Goal: Transaction & Acquisition: Book appointment/travel/reservation

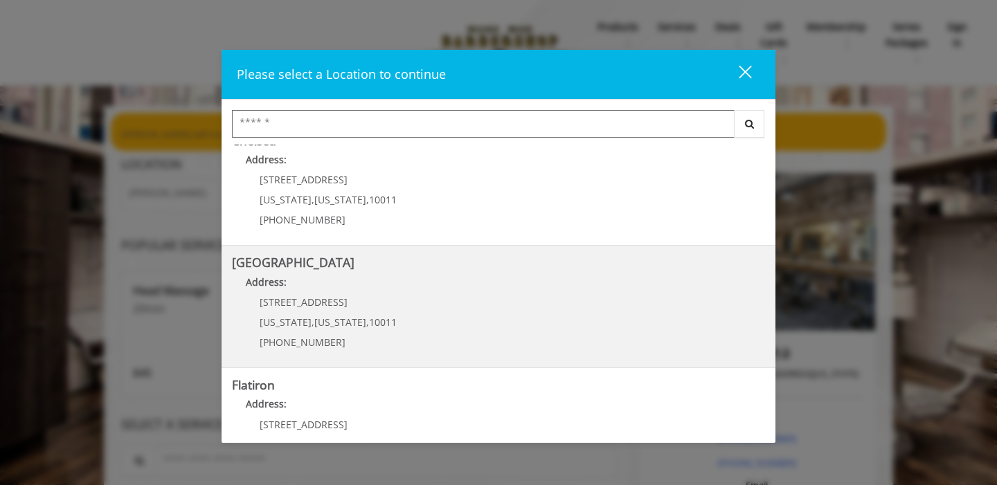
scroll to position [119, 0]
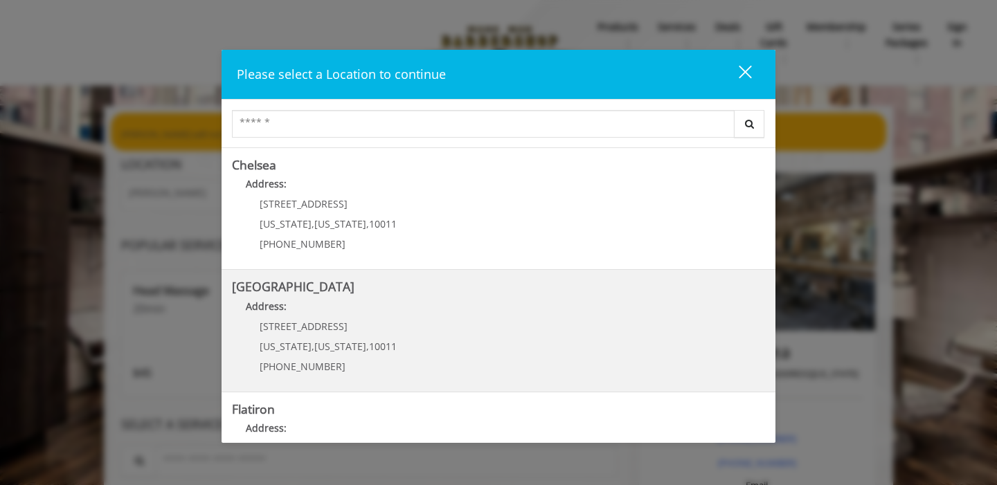
click at [431, 316] on Street "Address:" at bounding box center [498, 310] width 533 height 22
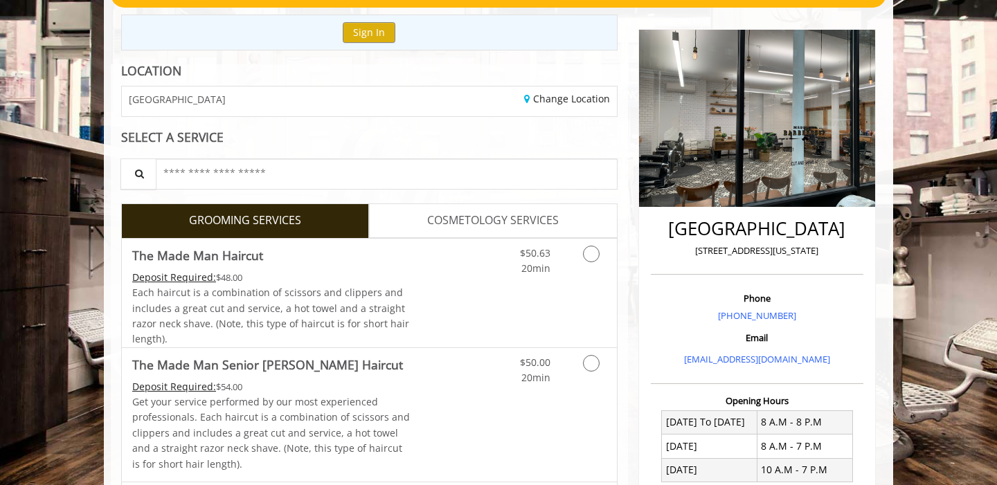
scroll to position [145, 0]
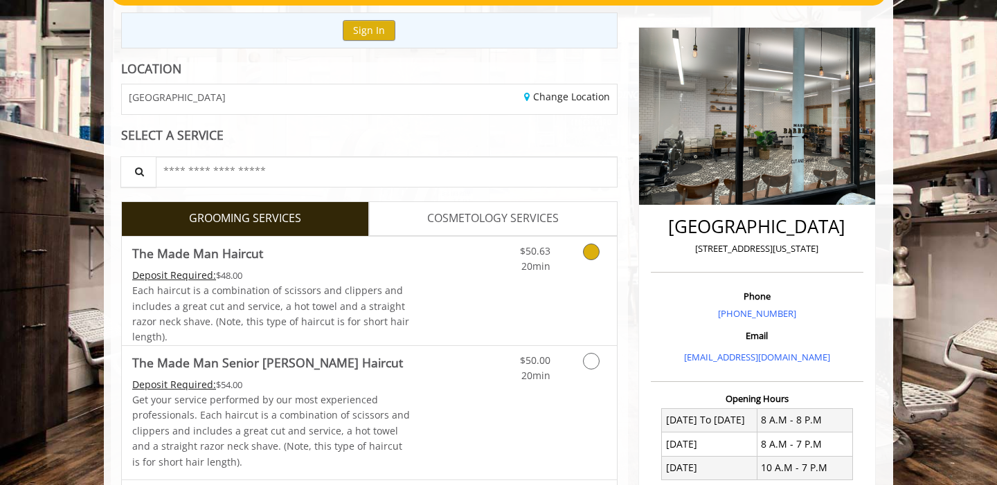
click at [590, 253] on icon "Grooming services" at bounding box center [591, 252] width 17 height 17
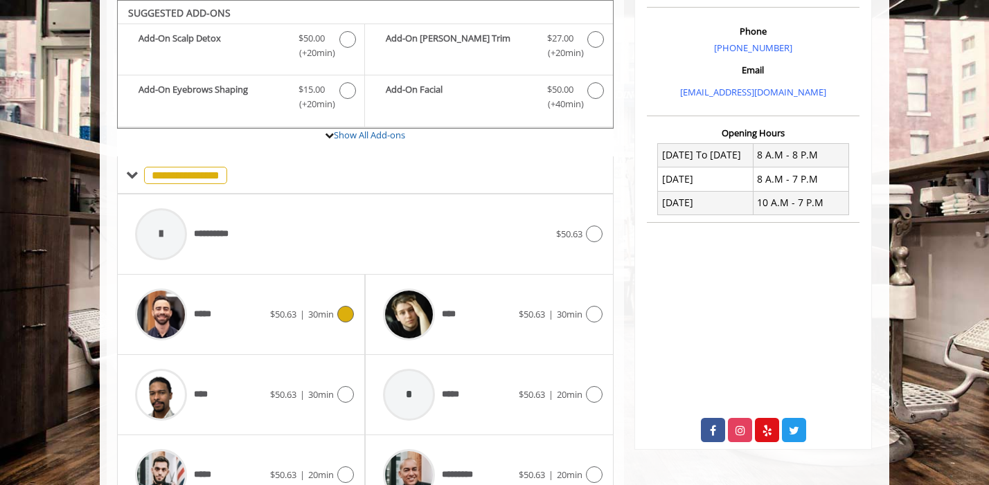
scroll to position [489, 0]
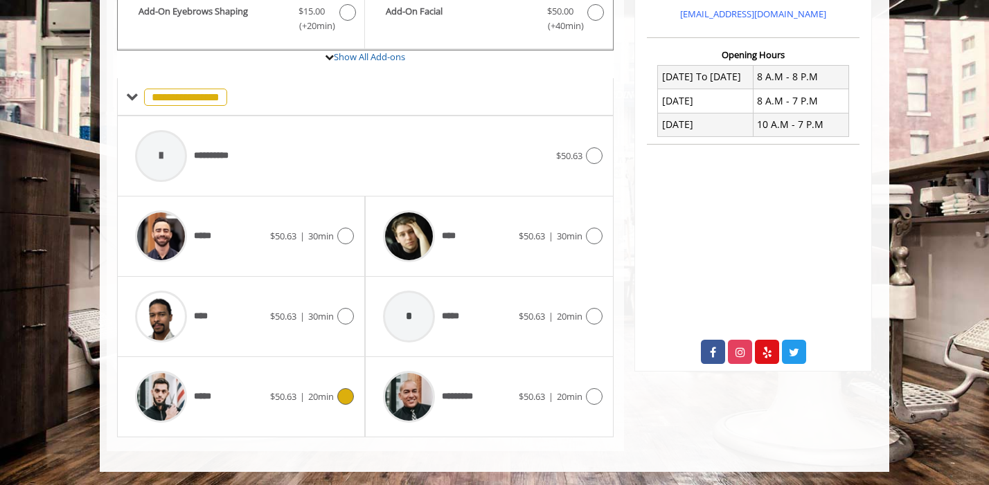
click at [258, 402] on div "*****" at bounding box center [199, 397] width 142 height 66
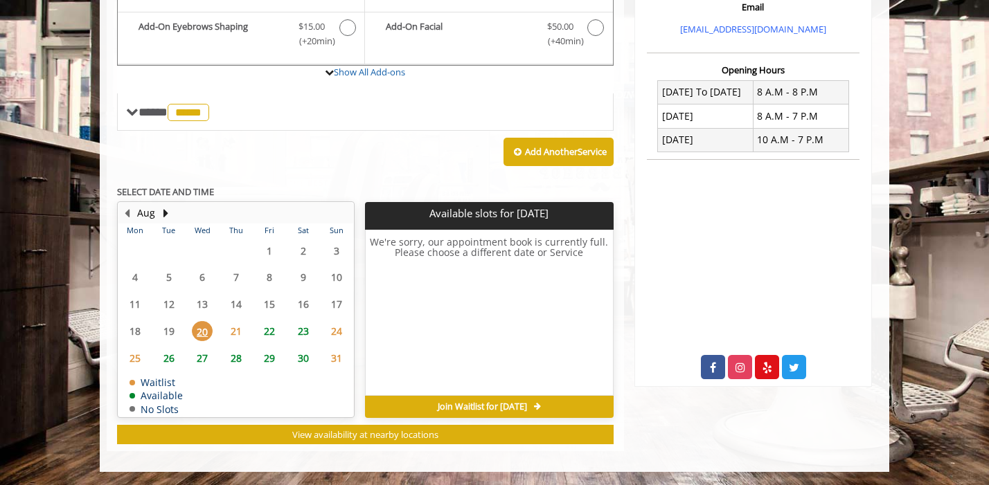
scroll to position [474, 0]
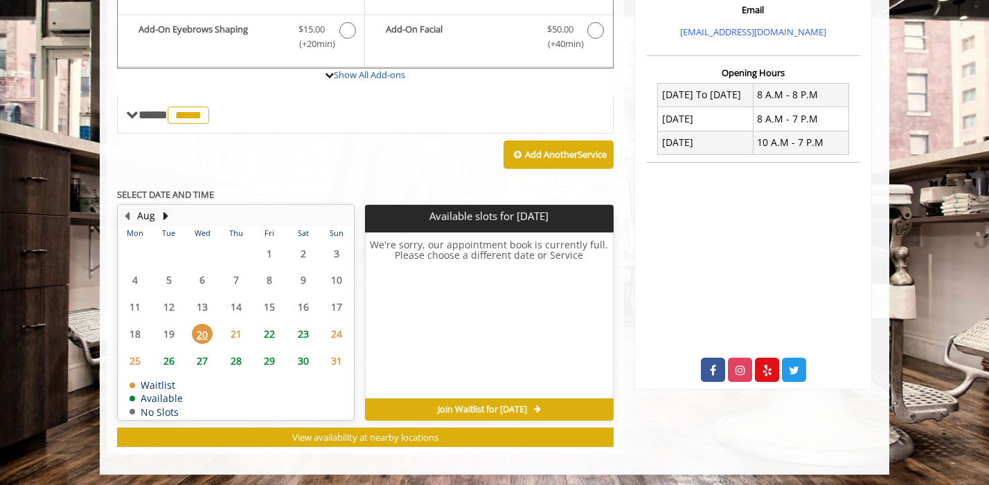
click at [235, 331] on span "21" at bounding box center [236, 334] width 21 height 20
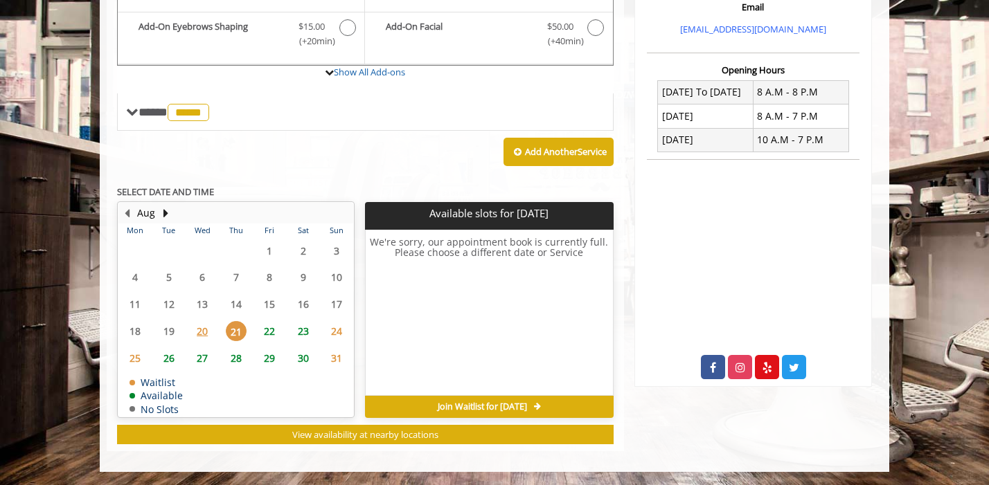
click at [264, 334] on span "22" at bounding box center [269, 331] width 21 height 20
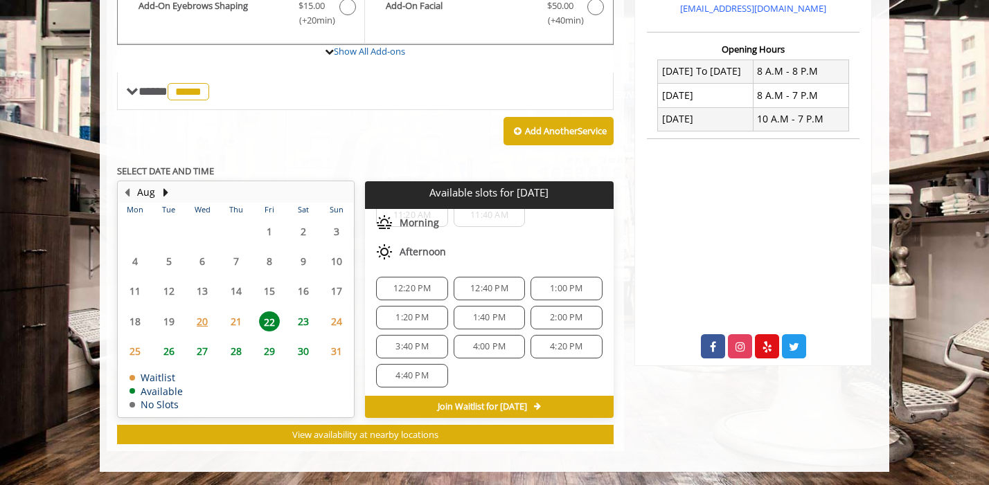
scroll to position [0, 0]
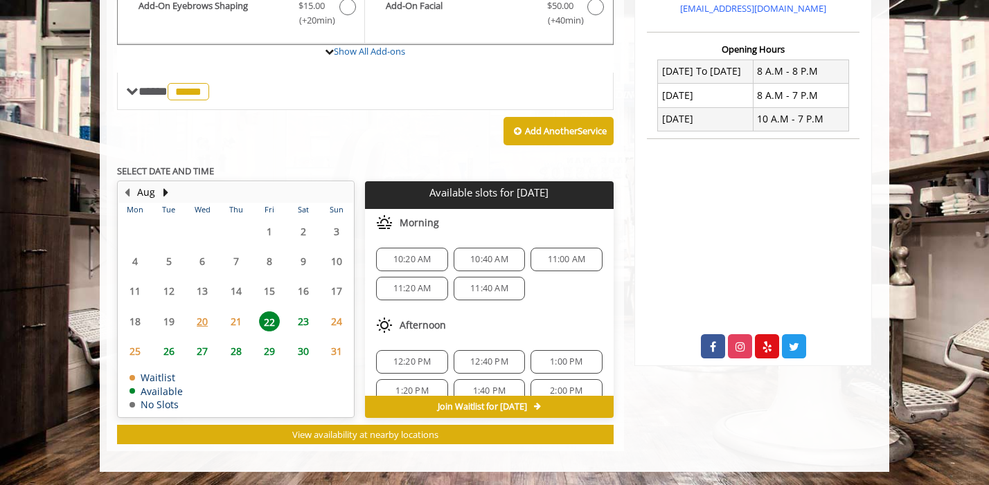
click at [234, 322] on span "21" at bounding box center [236, 322] width 21 height 20
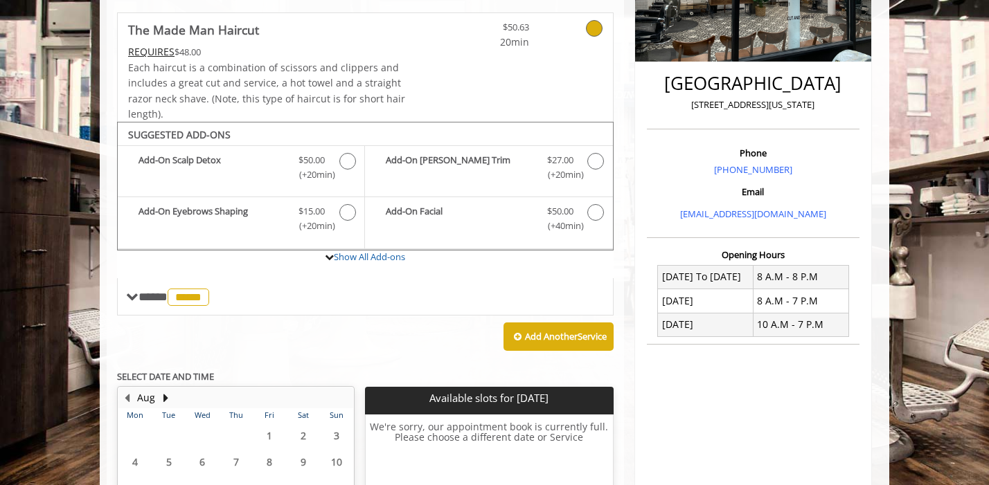
scroll to position [457, 0]
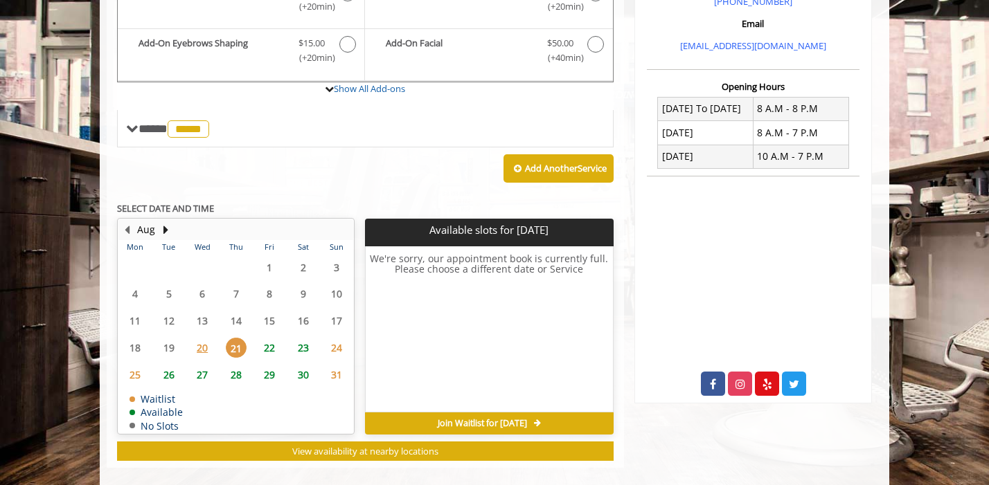
click at [269, 344] on span "22" at bounding box center [269, 348] width 21 height 20
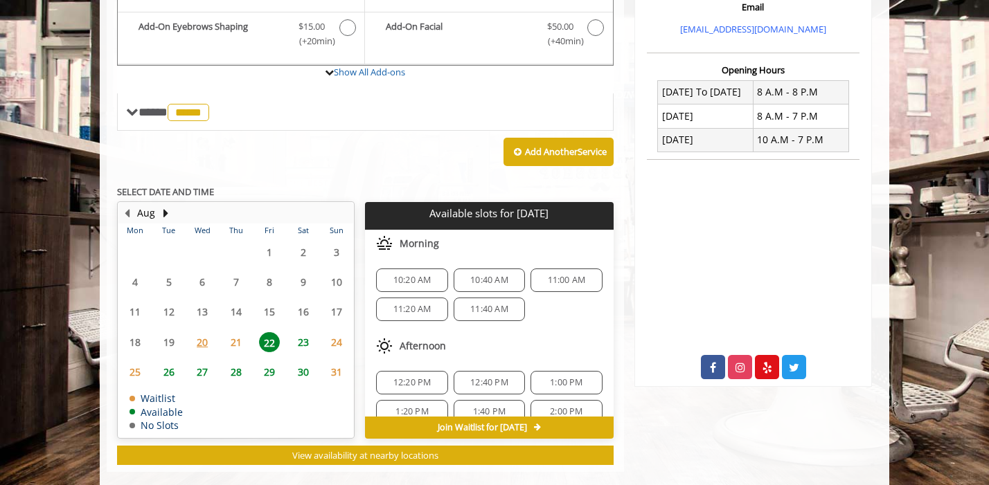
scroll to position [494, 0]
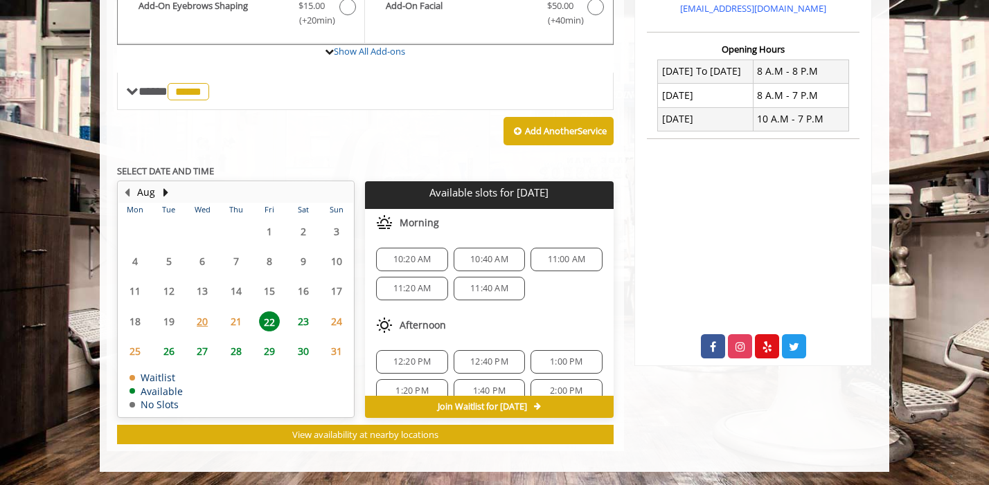
click at [235, 323] on span "21" at bounding box center [236, 322] width 21 height 20
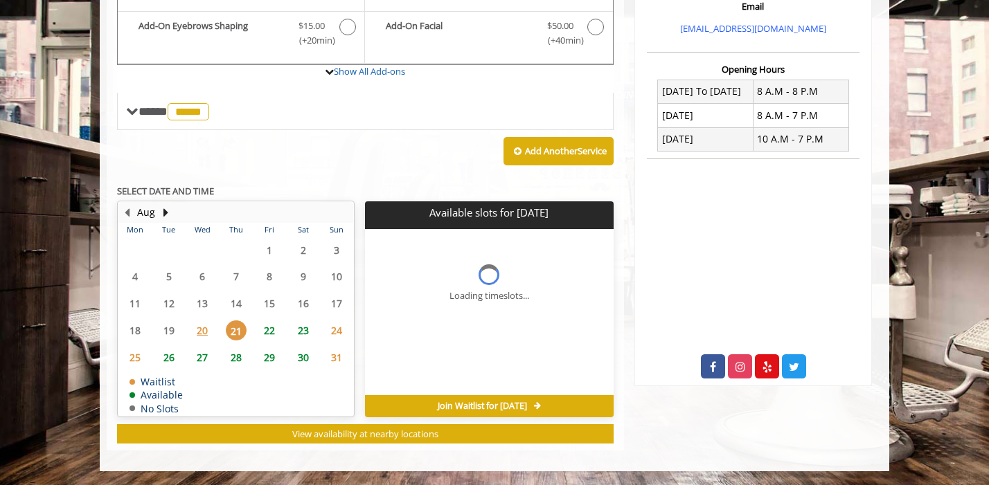
scroll to position [474, 0]
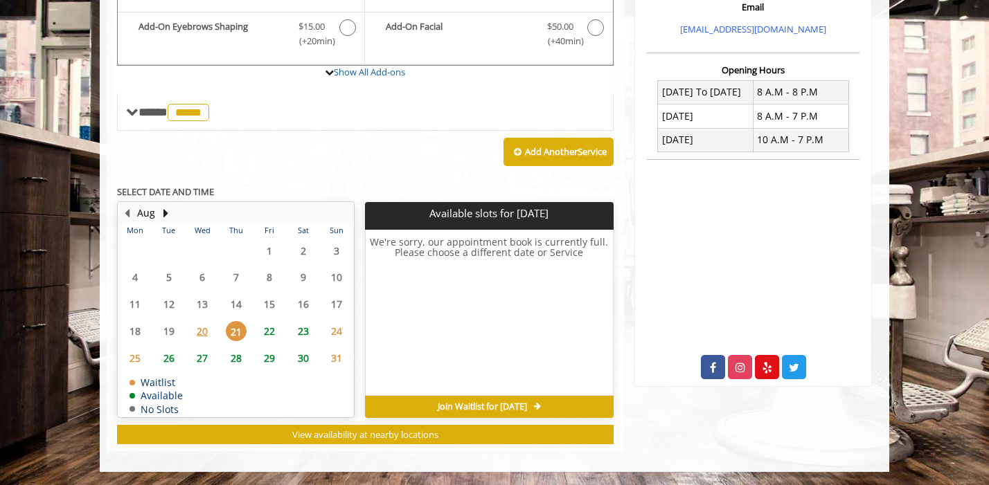
click at [200, 361] on span "27" at bounding box center [202, 358] width 21 height 20
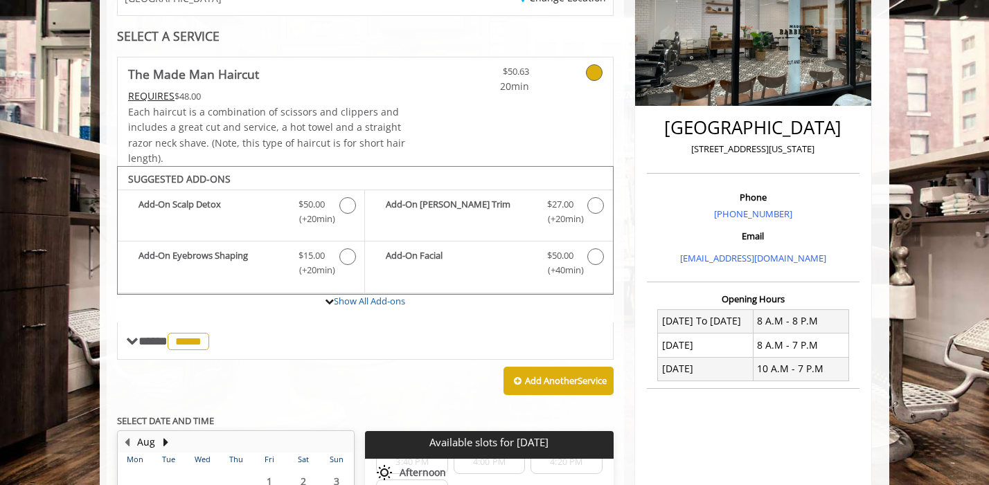
scroll to position [158, 0]
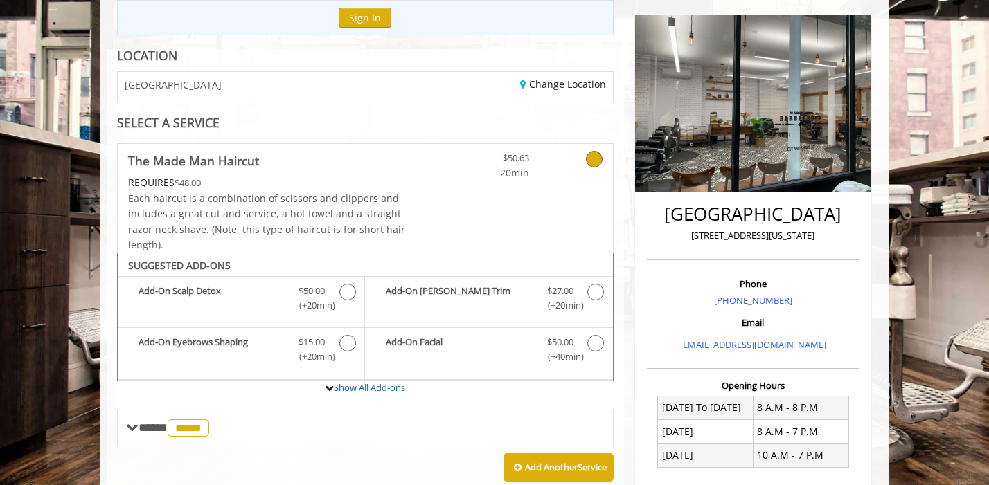
click at [593, 159] on icon at bounding box center [594, 159] width 17 height 17
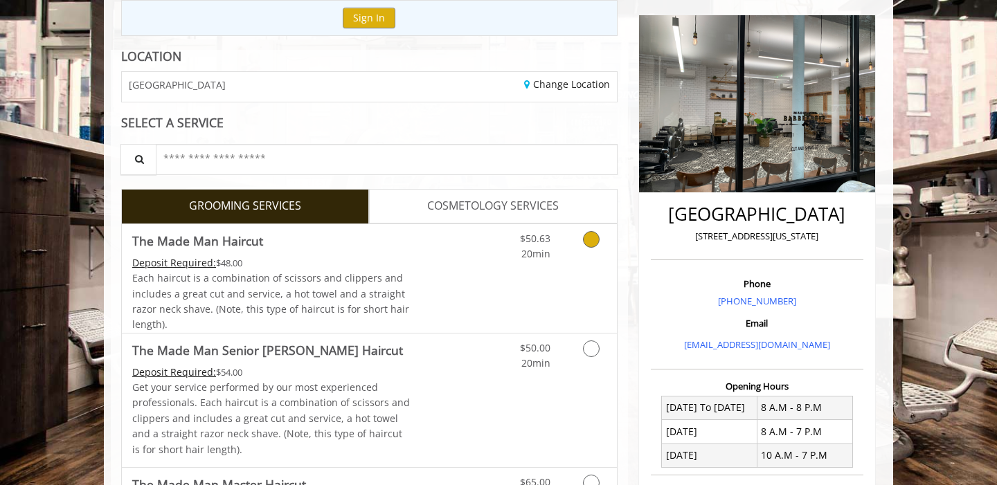
click at [348, 300] on div "Each haircut is a combination of scissors and clippers and includes a great cut…" at bounding box center [271, 302] width 278 height 62
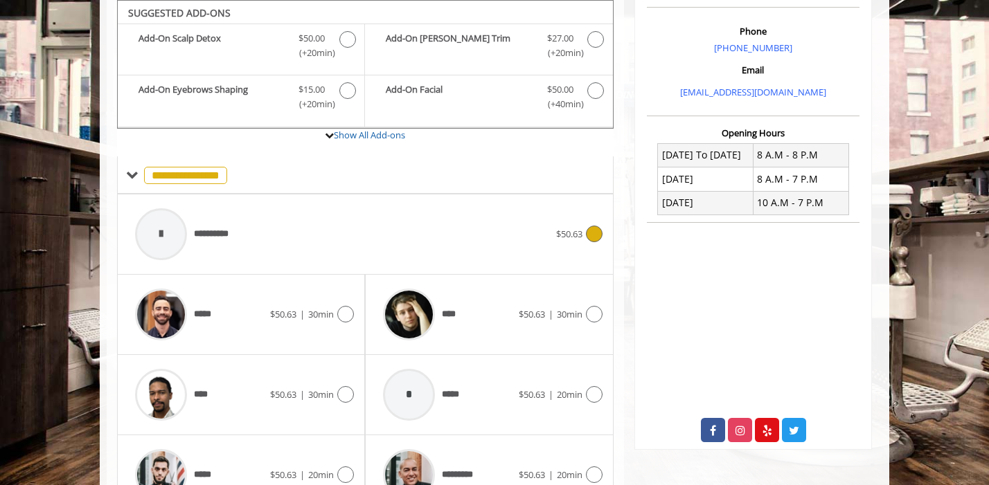
scroll to position [489, 0]
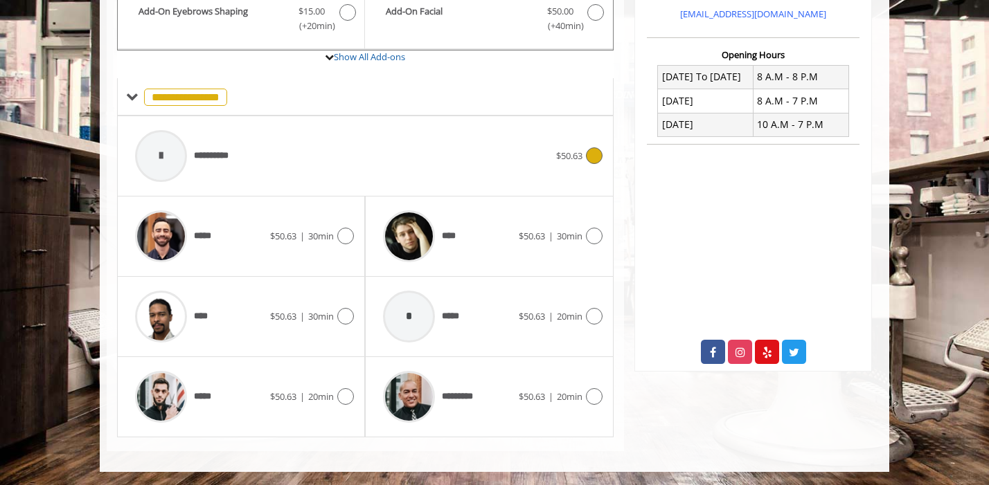
click at [210, 157] on span "**********" at bounding box center [217, 156] width 47 height 15
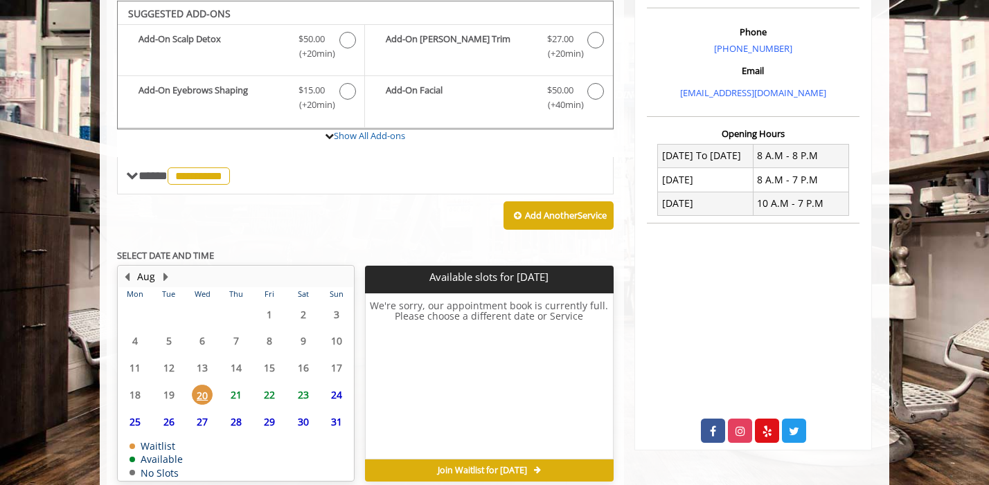
scroll to position [474, 0]
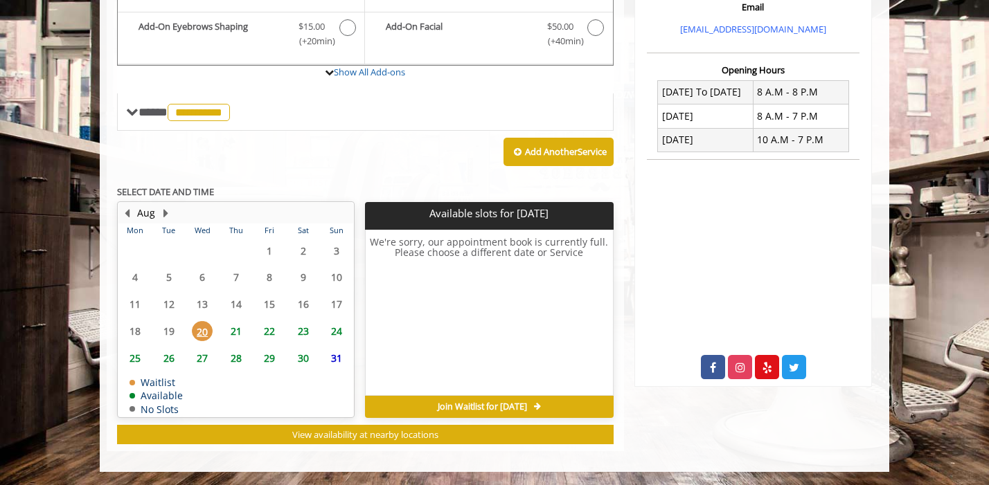
click at [235, 337] on span "21" at bounding box center [236, 331] width 21 height 20
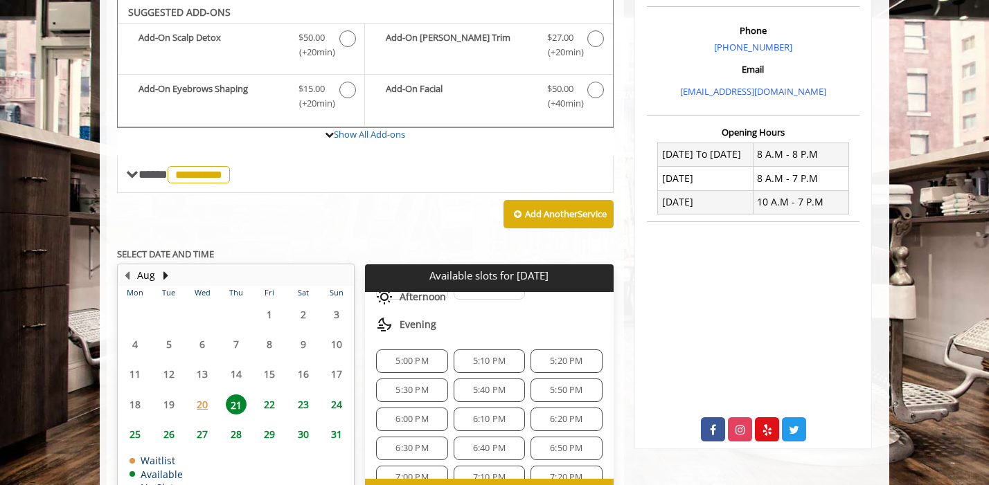
scroll to position [440, 0]
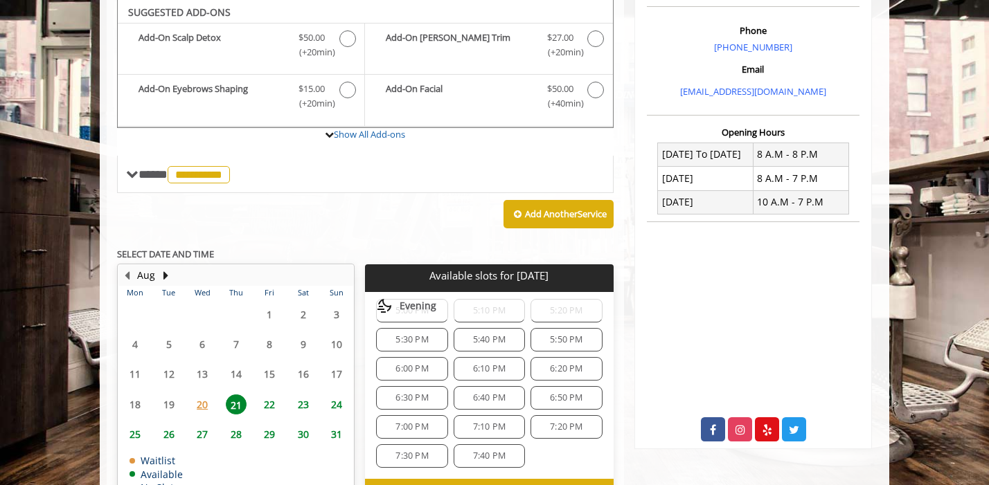
click at [429, 367] on span "6:00 PM" at bounding box center [411, 368] width 59 height 11
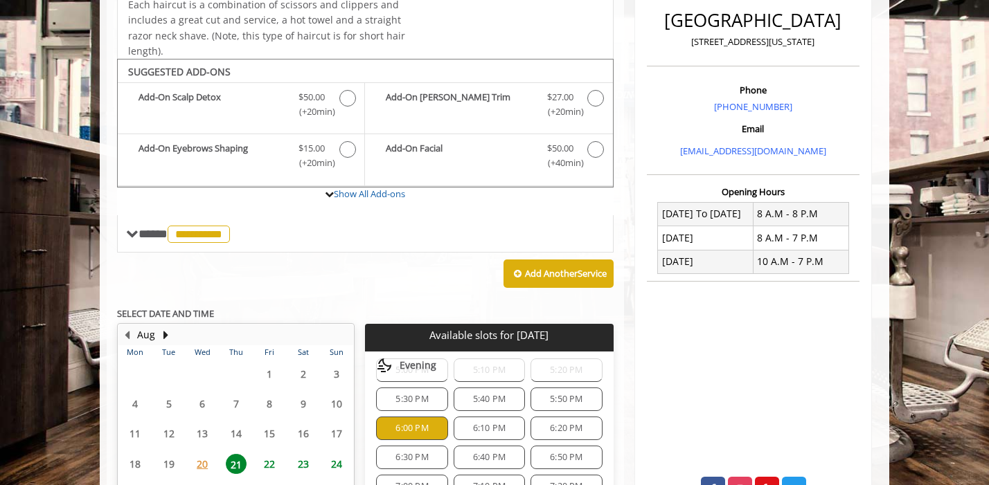
scroll to position [306, 0]
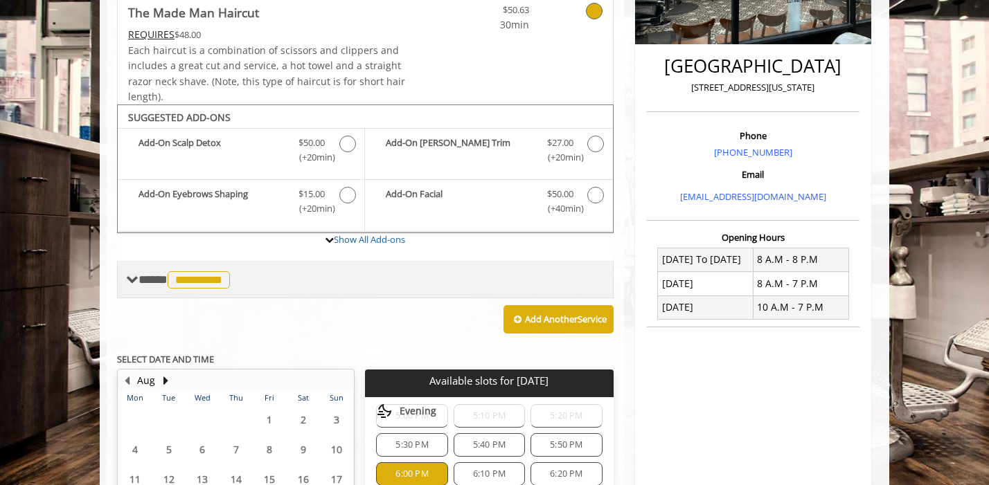
click at [129, 278] on span at bounding box center [132, 279] width 12 height 12
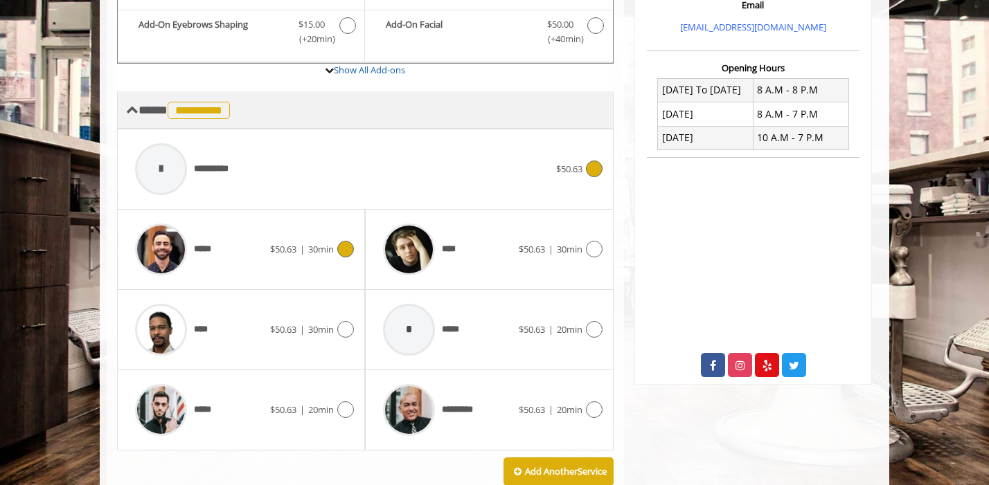
scroll to position [517, 0]
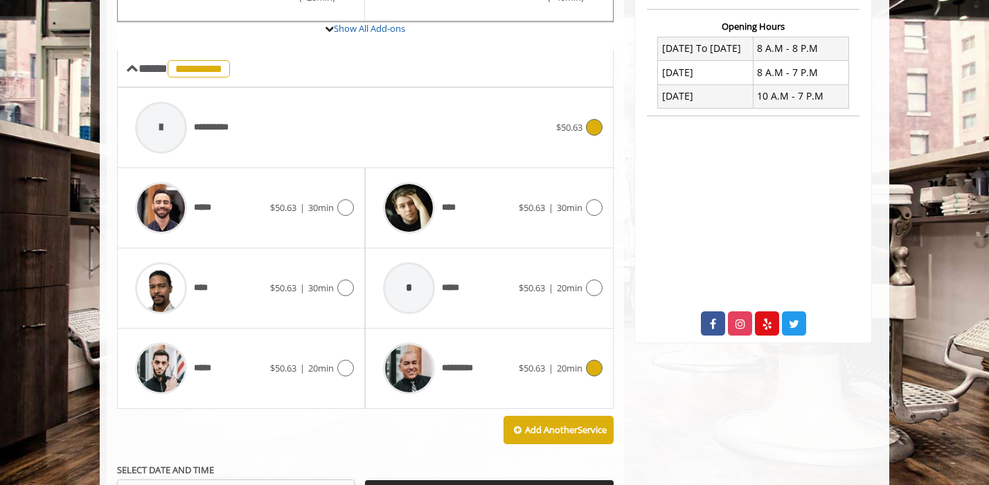
click at [474, 347] on span "*********" at bounding box center [429, 369] width 107 height 66
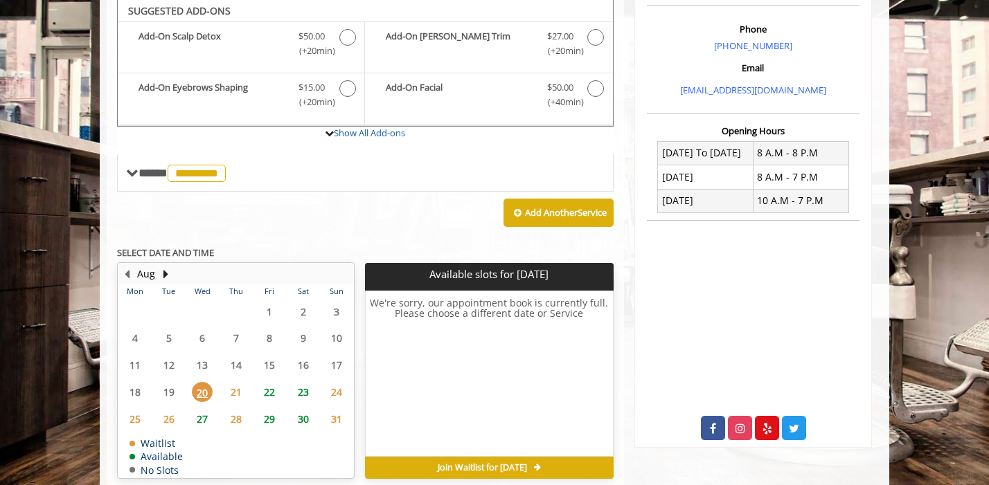
scroll to position [411, 0]
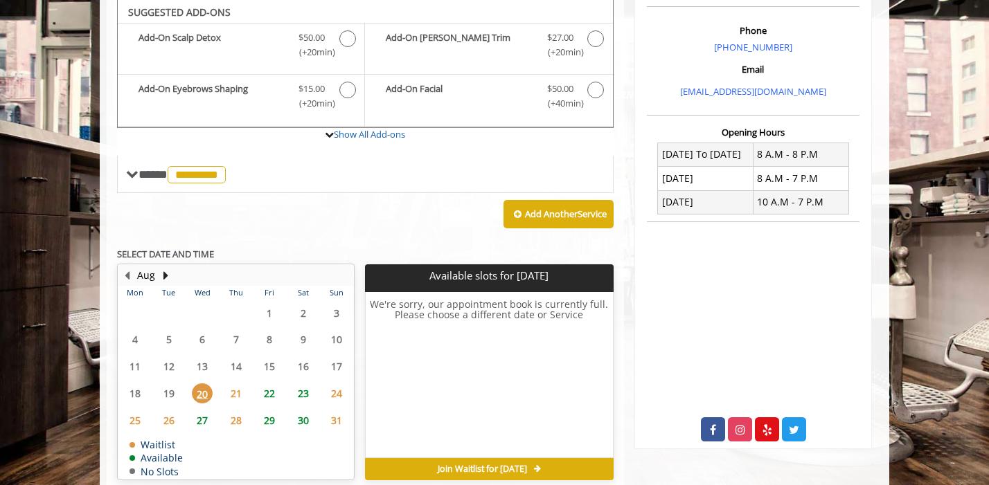
click at [233, 397] on span "21" at bounding box center [236, 394] width 21 height 20
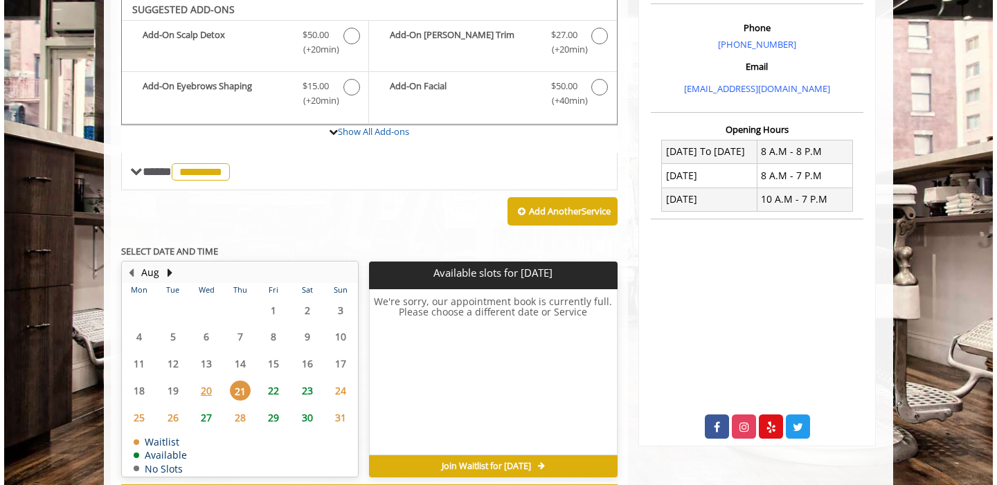
scroll to position [213, 0]
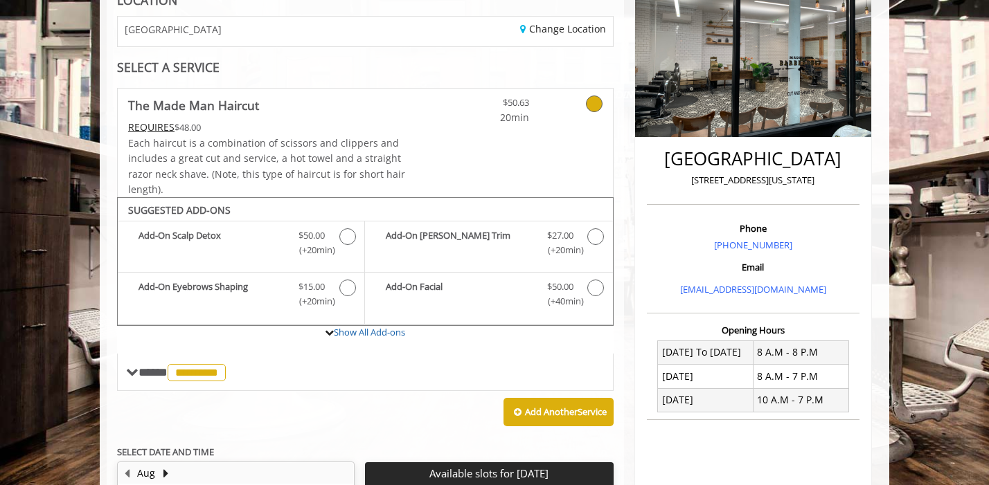
click at [596, 100] on icon at bounding box center [594, 104] width 17 height 17
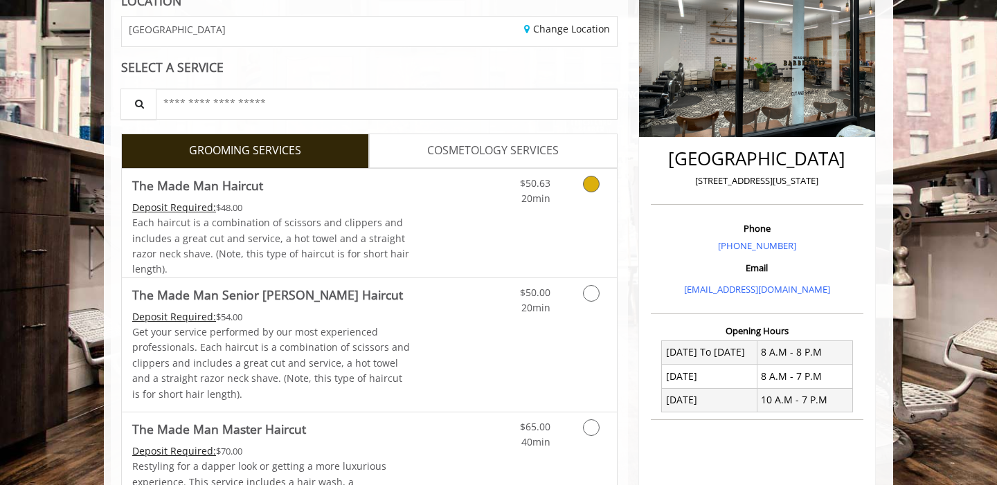
click at [449, 207] on link "Discounted Price" at bounding box center [452, 223] width 82 height 109
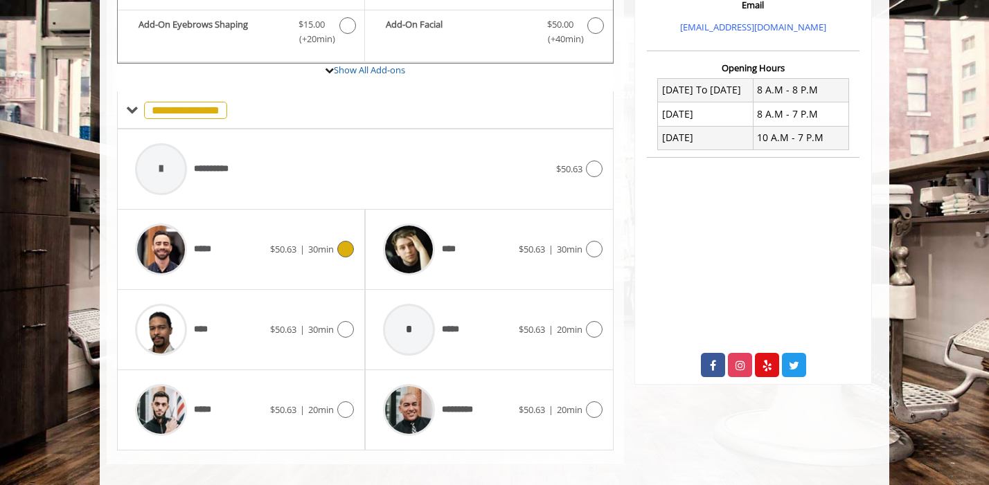
scroll to position [489, 0]
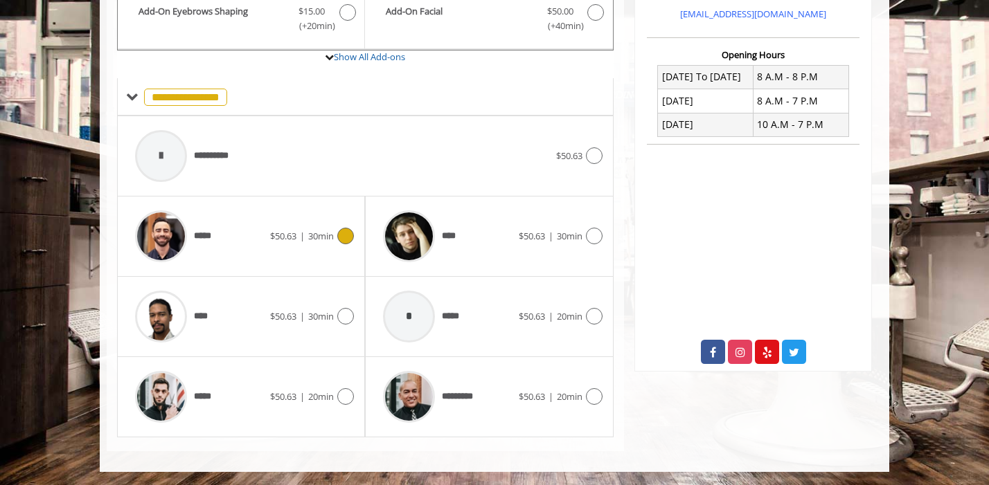
click at [287, 246] on div "***** $50.63 | 30min" at bounding box center [241, 237] width 226 height 66
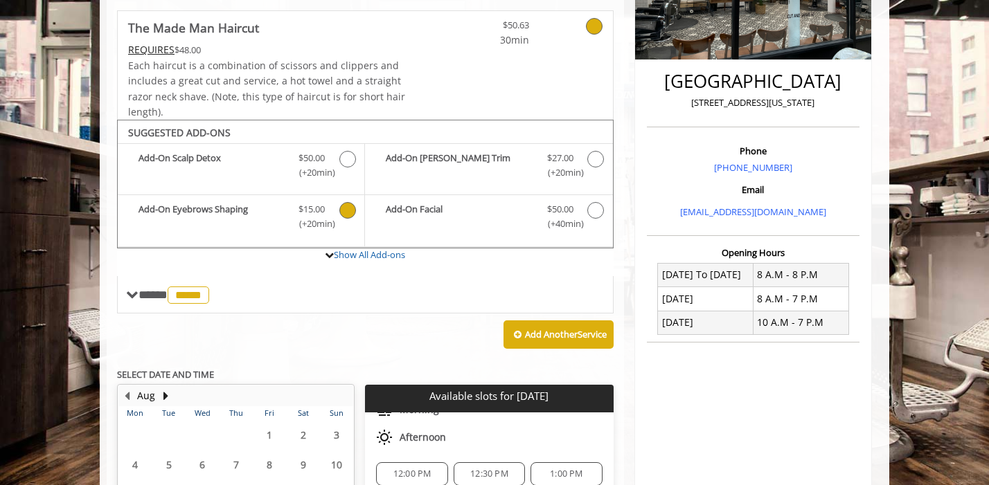
scroll to position [332, 0]
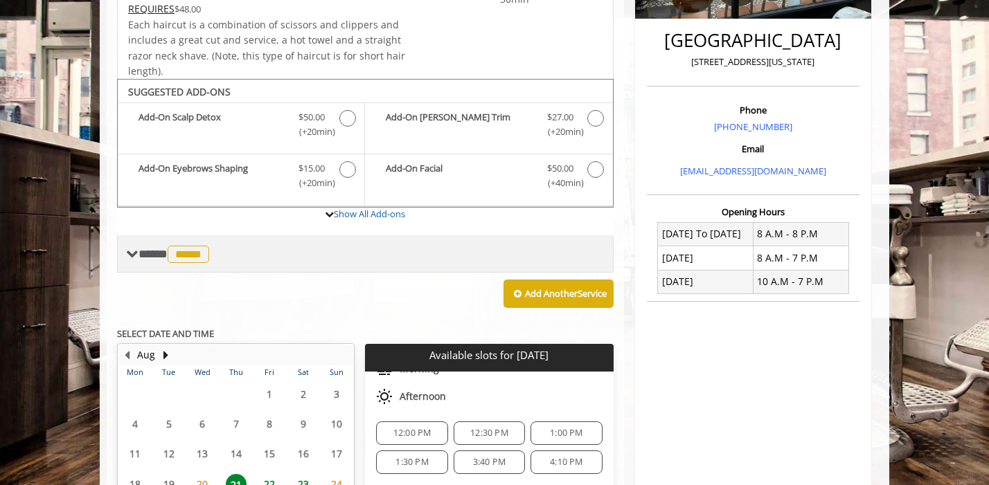
click at [129, 255] on span at bounding box center [132, 254] width 12 height 12
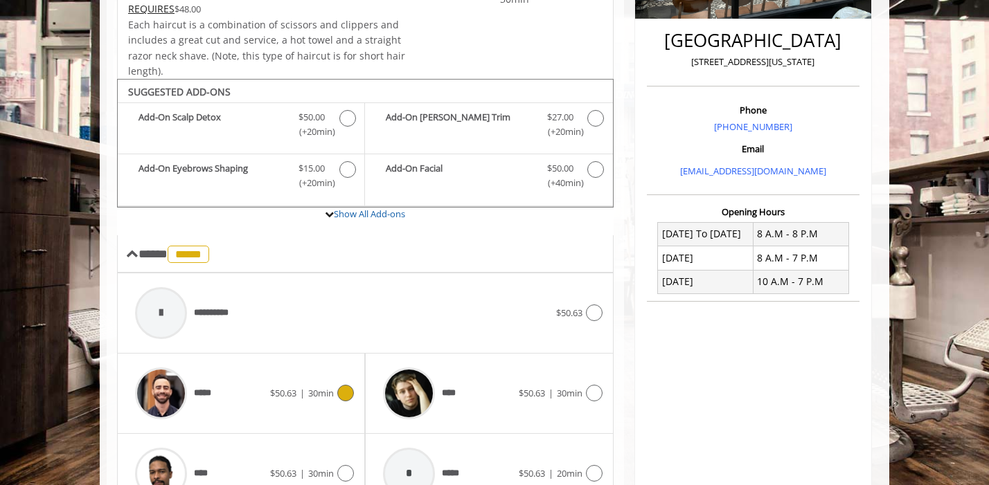
scroll to position [547, 0]
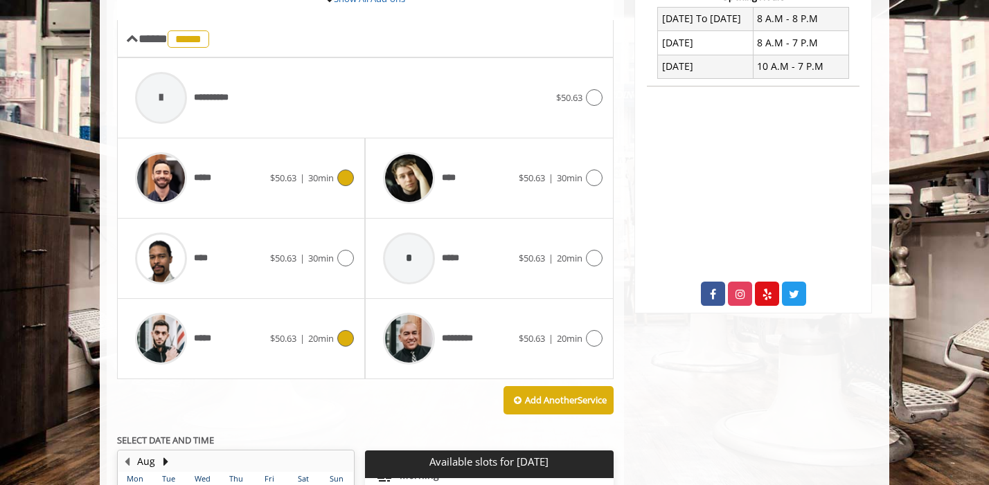
click at [342, 336] on icon at bounding box center [345, 338] width 17 height 17
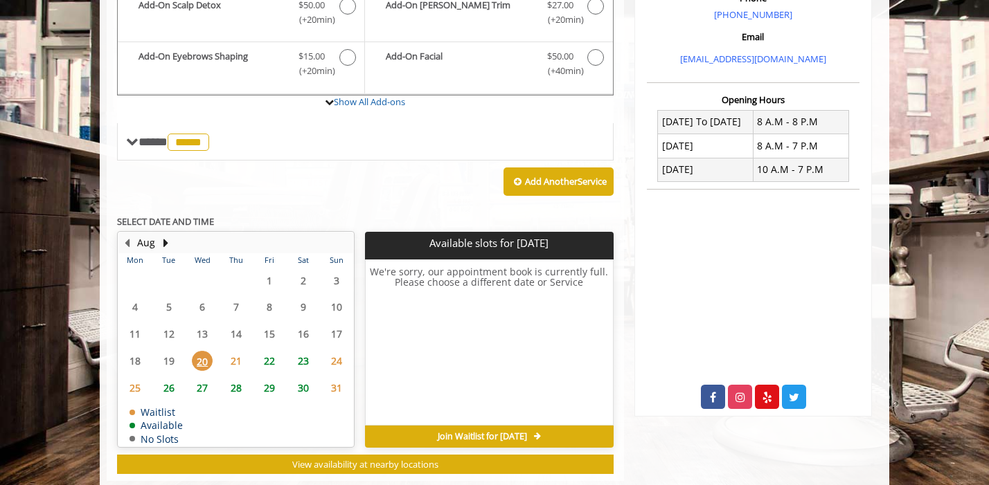
scroll to position [474, 0]
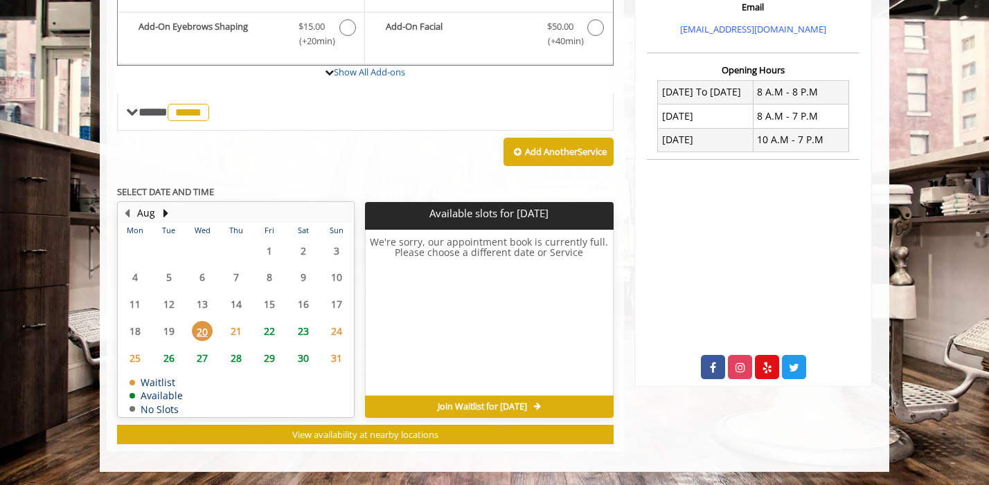
click at [206, 359] on span "27" at bounding box center [202, 358] width 21 height 20
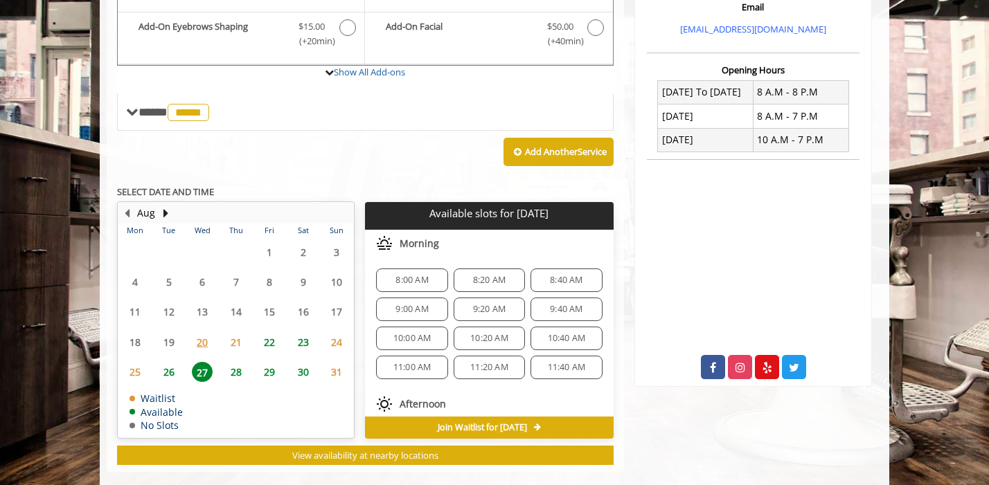
scroll to position [494, 0]
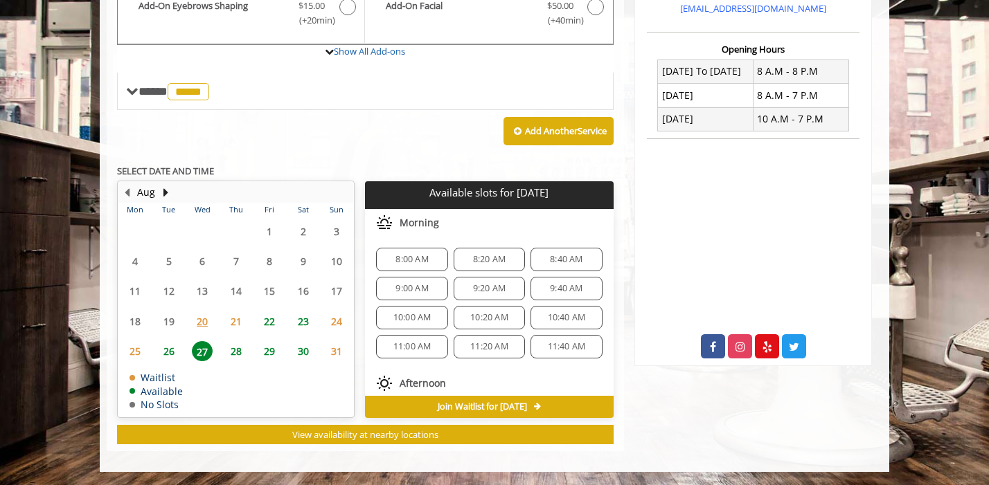
click at [425, 260] on span "8:00 AM" at bounding box center [411, 259] width 33 height 11
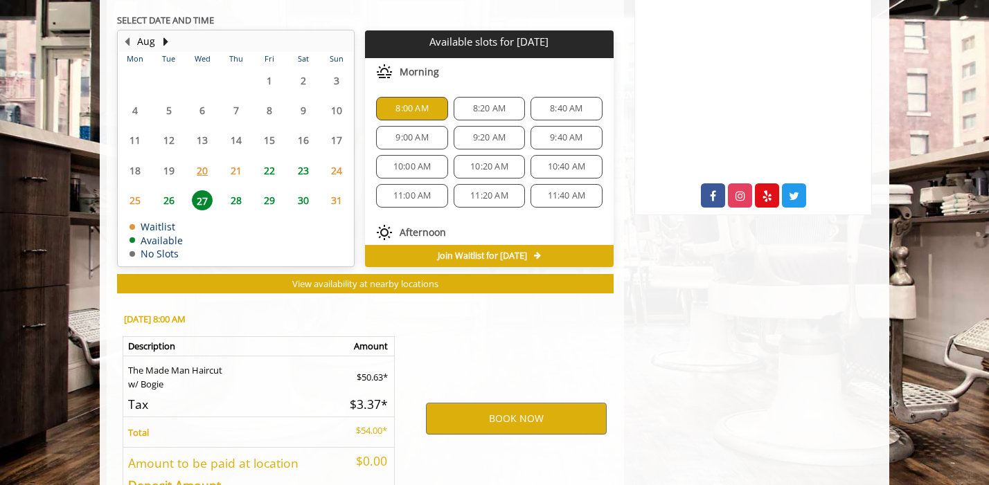
scroll to position [745, 0]
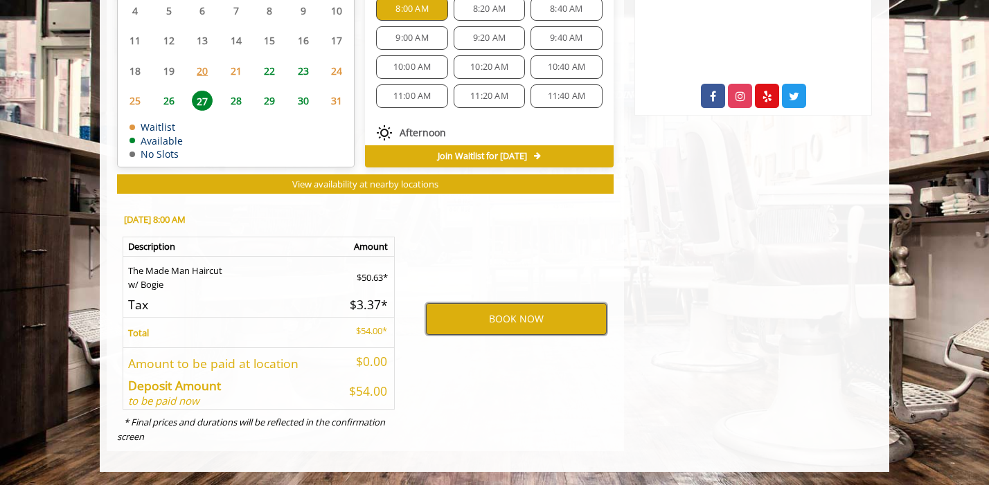
click at [491, 316] on button "BOOK NOW" at bounding box center [516, 319] width 181 height 32
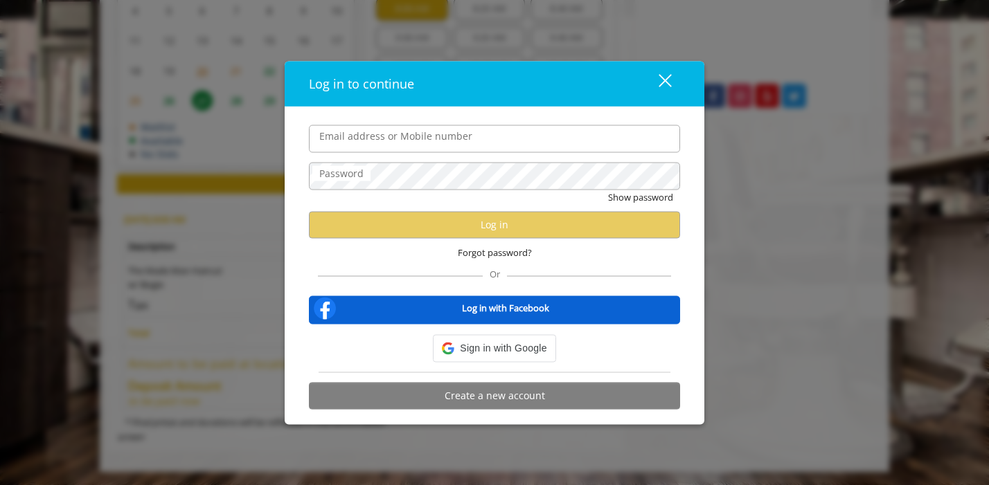
type input "**********"
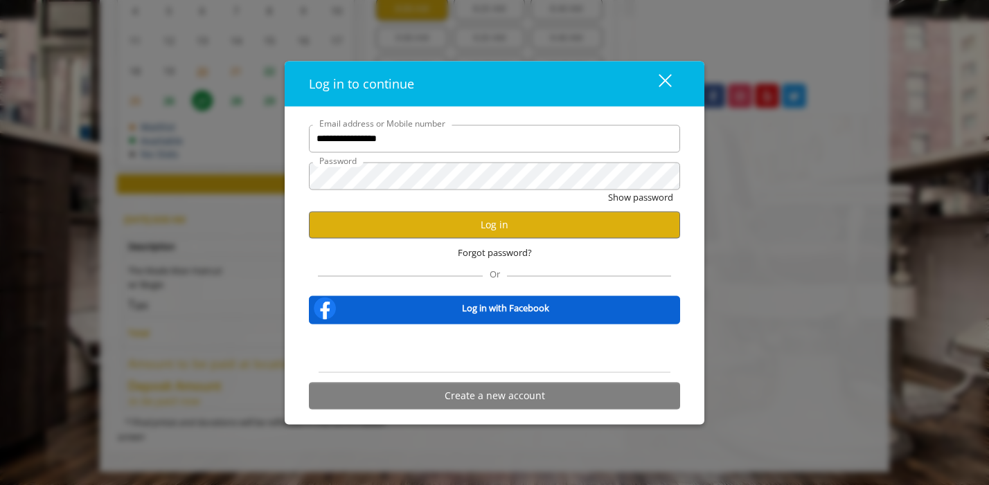
scroll to position [0, 0]
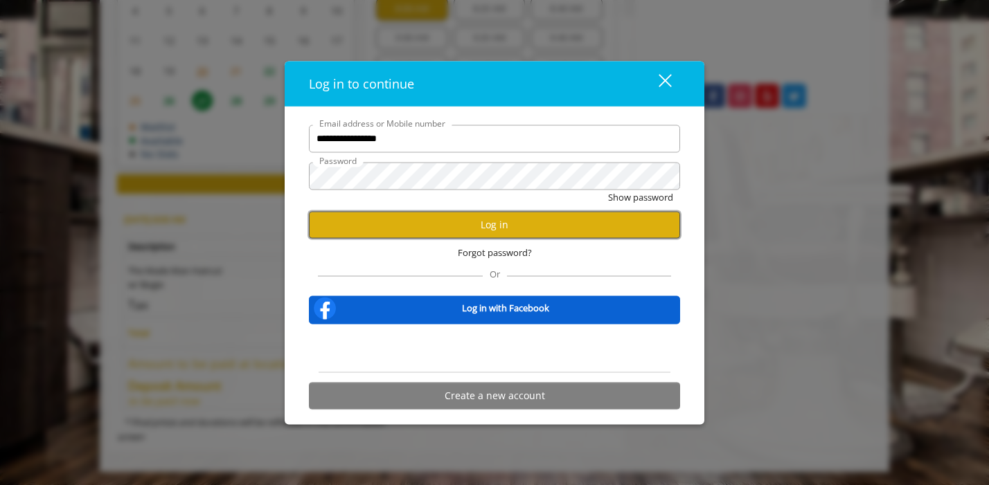
click at [490, 226] on button "Log in" at bounding box center [494, 224] width 371 height 27
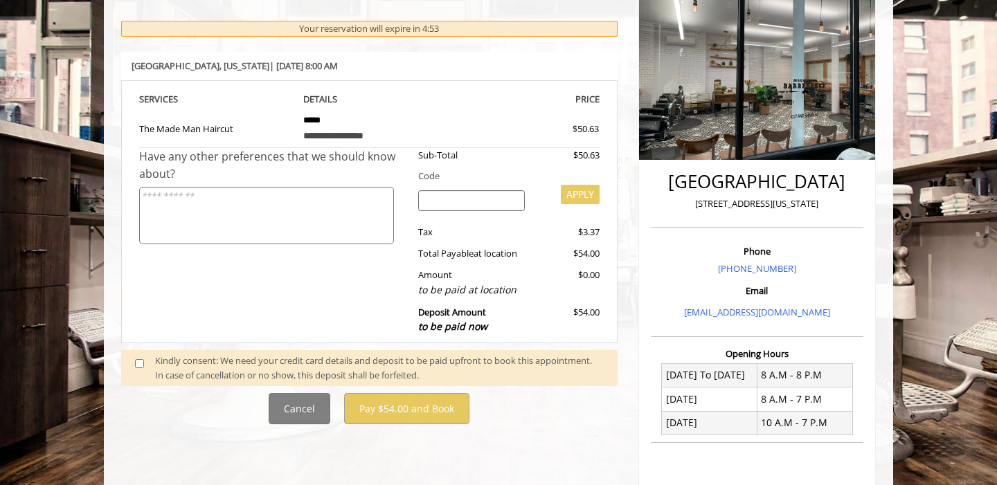
scroll to position [191, 0]
click at [134, 359] on span at bounding box center [145, 367] width 41 height 29
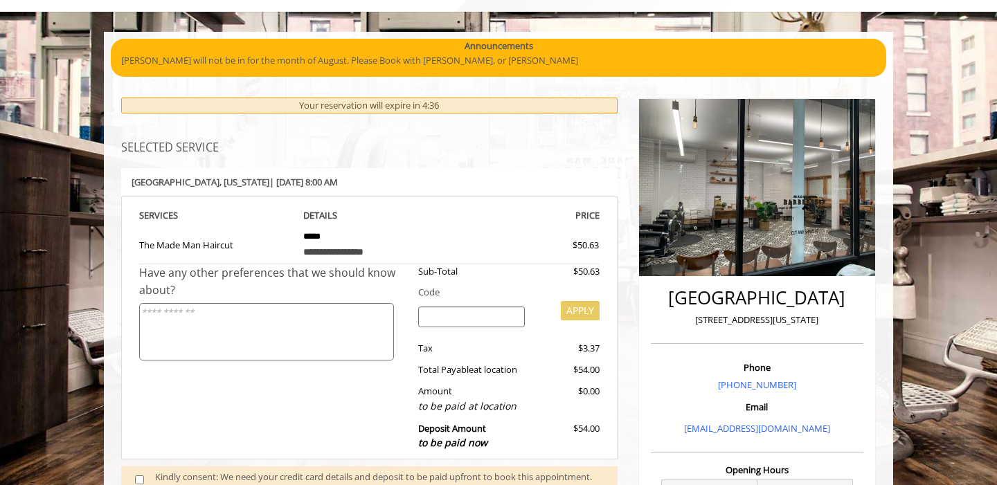
scroll to position [75, 0]
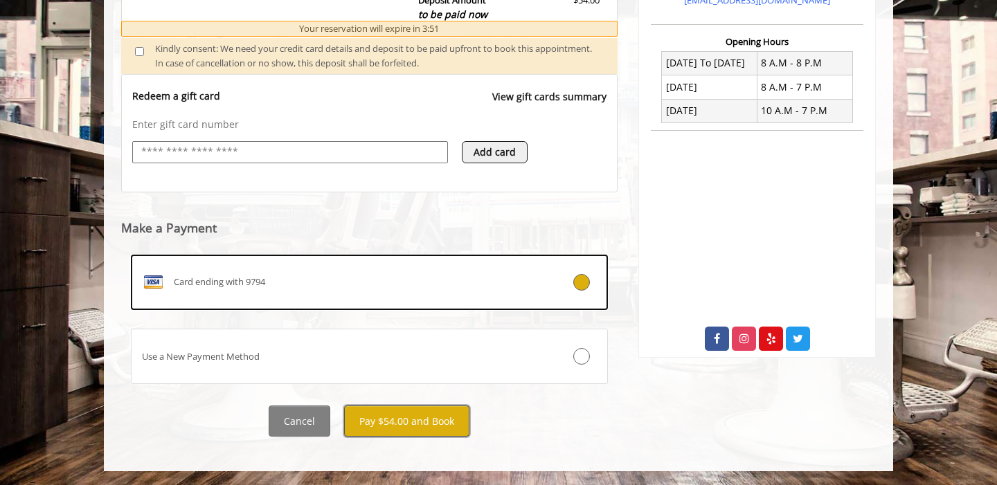
click at [388, 431] on button "Pay $54.00 and Book" at bounding box center [406, 421] width 125 height 31
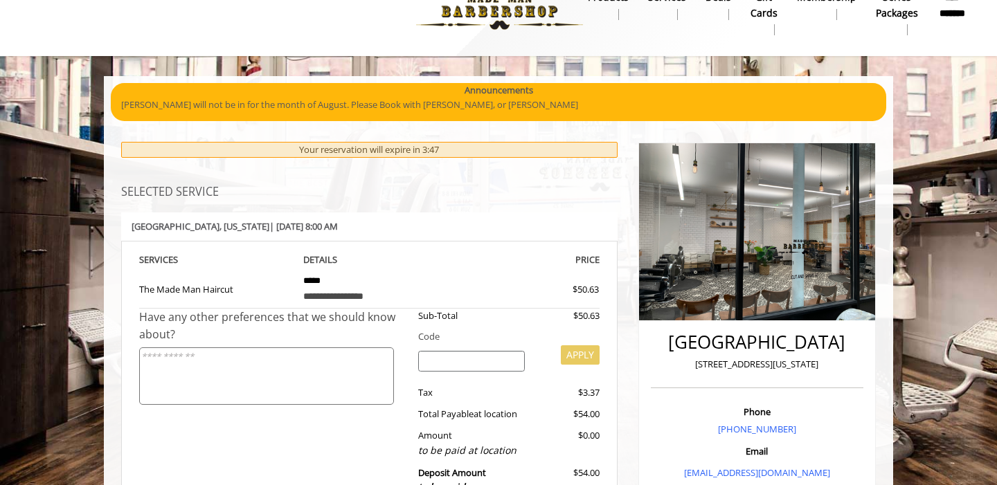
scroll to position [0, 0]
